Goal: Task Accomplishment & Management: Use online tool/utility

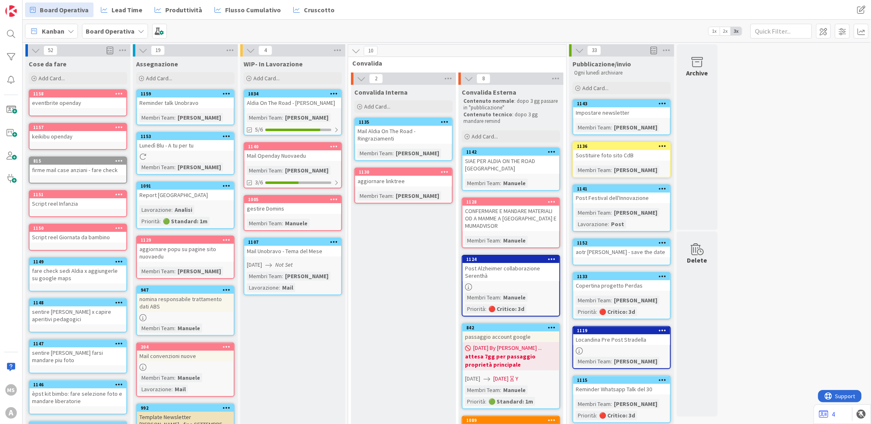
click at [284, 207] on div "gestire Domins" at bounding box center [292, 208] width 97 height 11
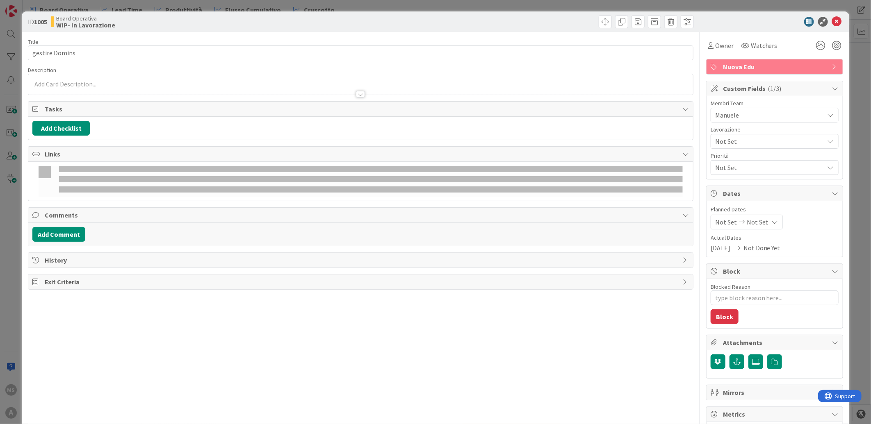
type textarea "x"
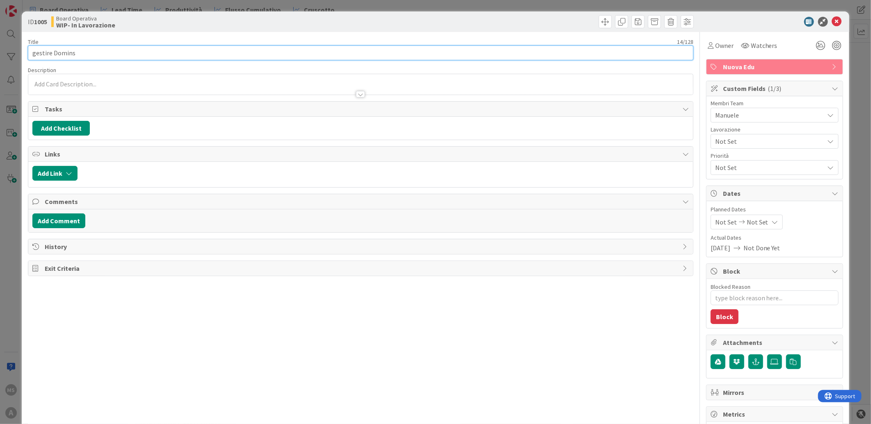
click at [145, 51] on input "gestire Domins" at bounding box center [360, 53] width 665 height 15
type input "gestire Domins - aggiornare"
type textarea "x"
type input "gestire Domins - aggiornare pag"
type textarea "x"
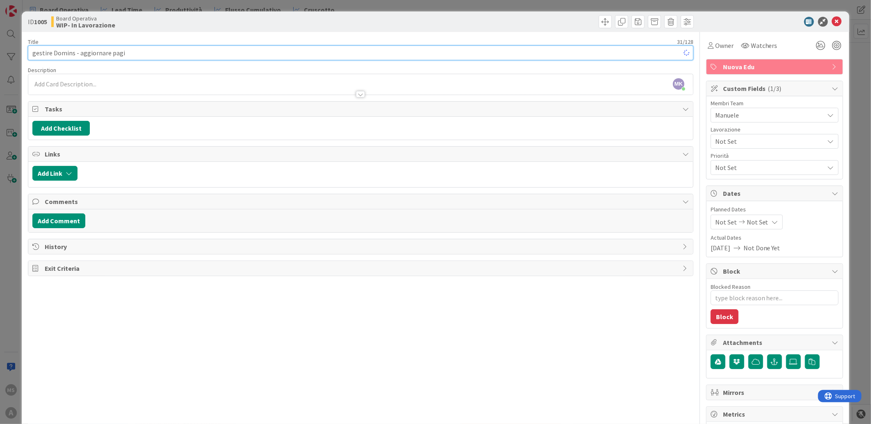
type input "gestire Domins - aggiornare pagin"
type textarea "x"
type input "gestire Domins - aggiornare pagina inf"
type textarea "x"
type input "gestire Domins - aggiornare pagina infa"
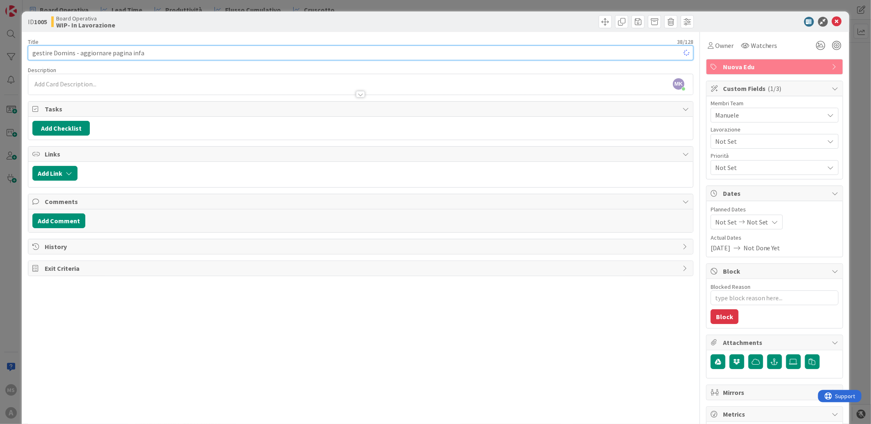
type textarea "x"
type input "gestire Domins - aggiornare pagina infanzia."
type textarea "x"
type input "gestire Domins - aggiornare pagina infanzia."
type textarea "x"
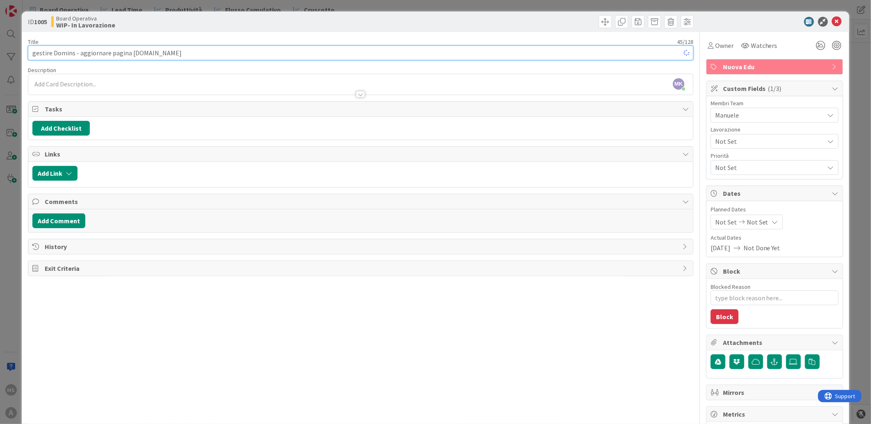
type input "gestire Domins - aggiornare pagina infanzia.nuo"
type textarea "x"
type input "gestire Domins - aggiornare pagina infanzia.nuovaedy"
type textarea "x"
type input "gestire Domins - aggiornare pagina infanzia.nuovaed"
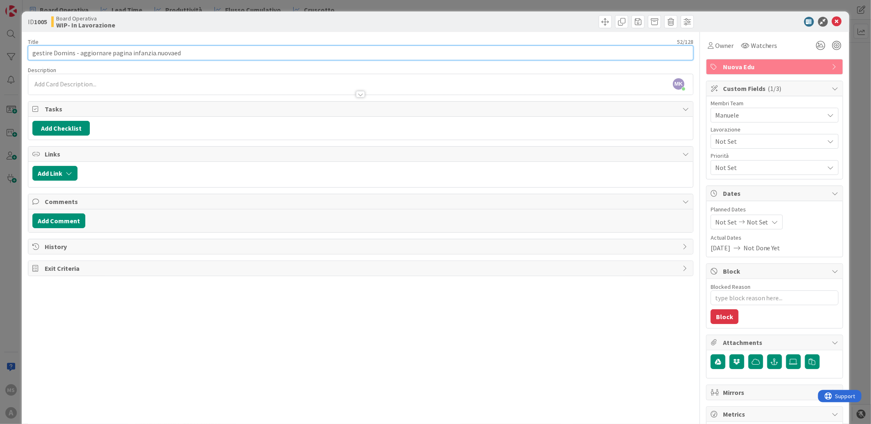
type textarea "x"
type input "gestire Domins - aggiornare pagina infanzia.nuovaedu"
type textarea "x"
click at [832, 21] on icon at bounding box center [837, 22] width 10 height 10
